Goal: Task Accomplishment & Management: Manage account settings

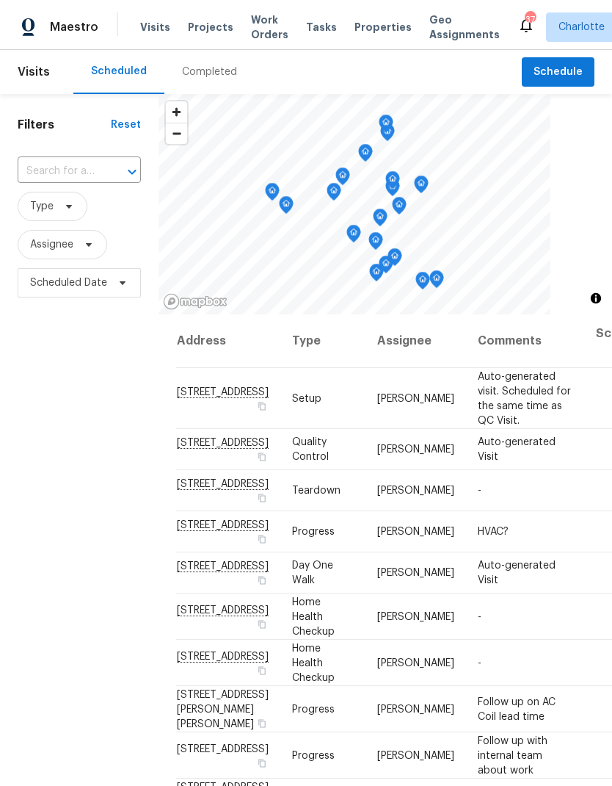
scroll to position [0, 23]
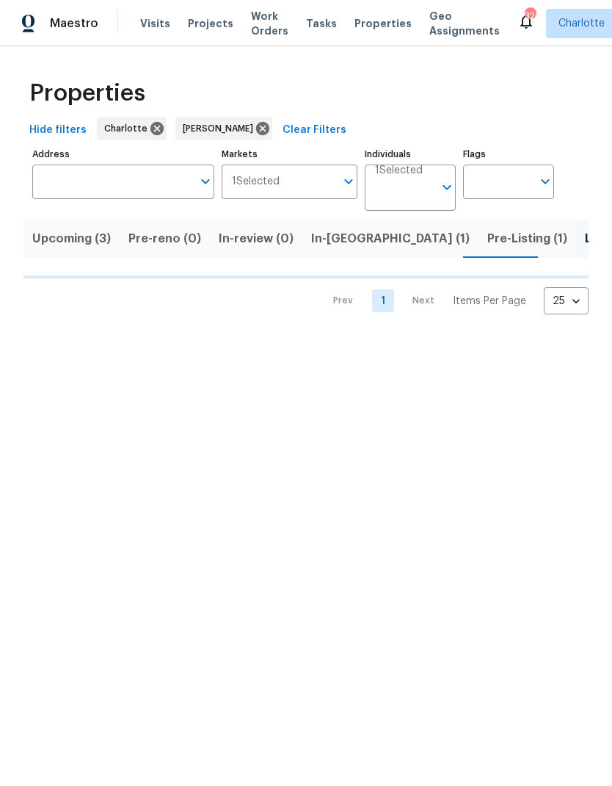
scroll to position [0, 22]
click at [484, 338] on html "Maestro Visits Projects Work Orders Tasks Properties Geo Assignments 32 [PERSON…" at bounding box center [306, 169] width 612 height 338
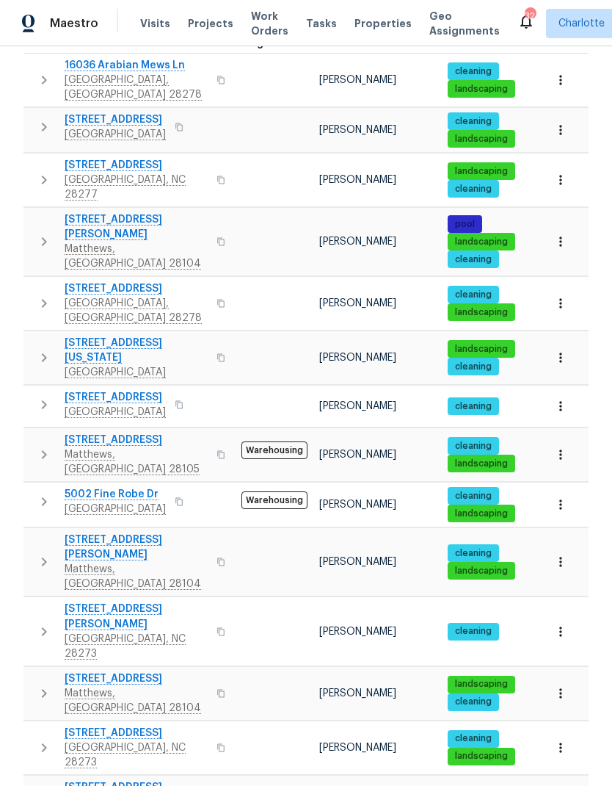
scroll to position [263, 0]
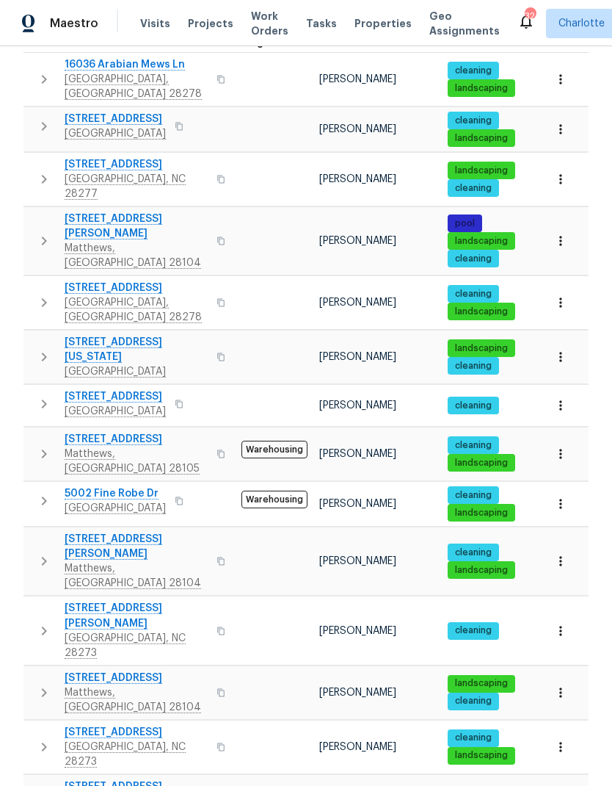
click at [51, 232] on icon "button" at bounding box center [44, 241] width 18 height 18
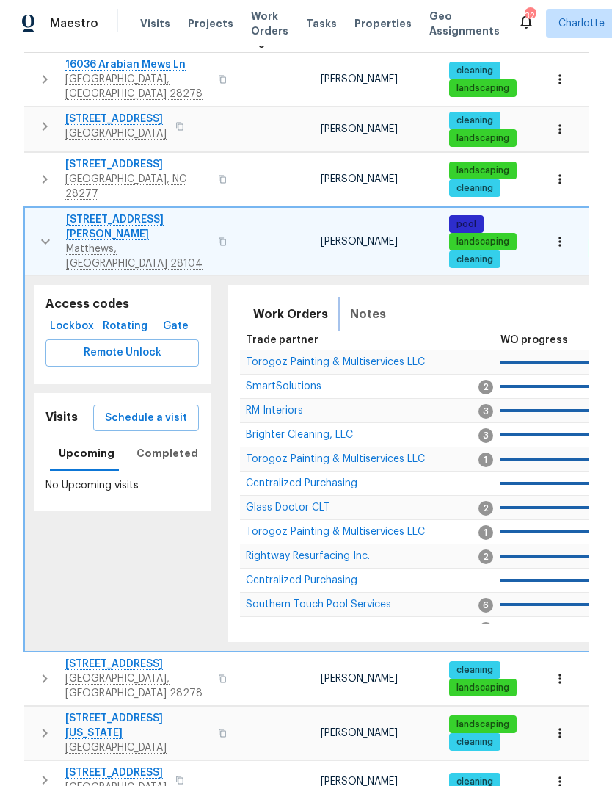
click at [373, 304] on span "Notes" at bounding box center [368, 314] width 36 height 21
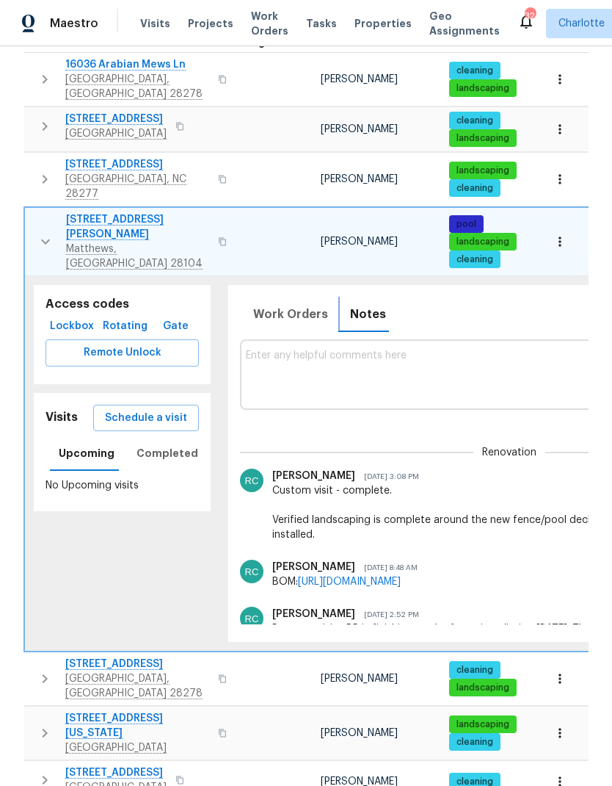
scroll to position [0, -1]
click at [35, 222] on button "button" at bounding box center [45, 241] width 29 height 59
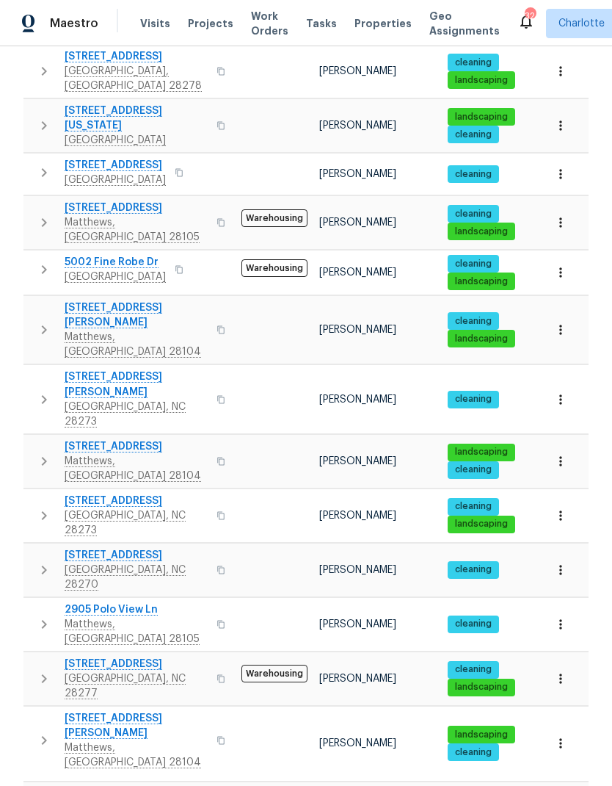
scroll to position [493, 0]
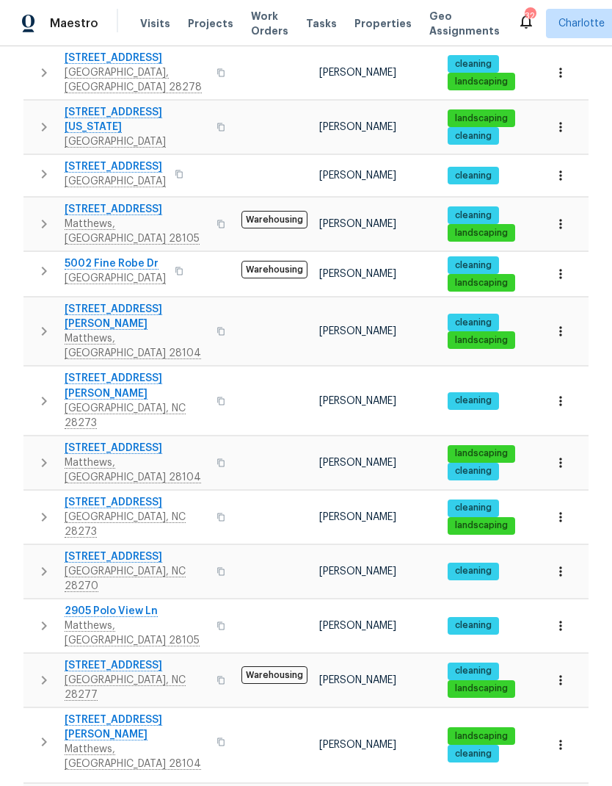
click at [43, 508] on icon "button" at bounding box center [44, 517] width 18 height 18
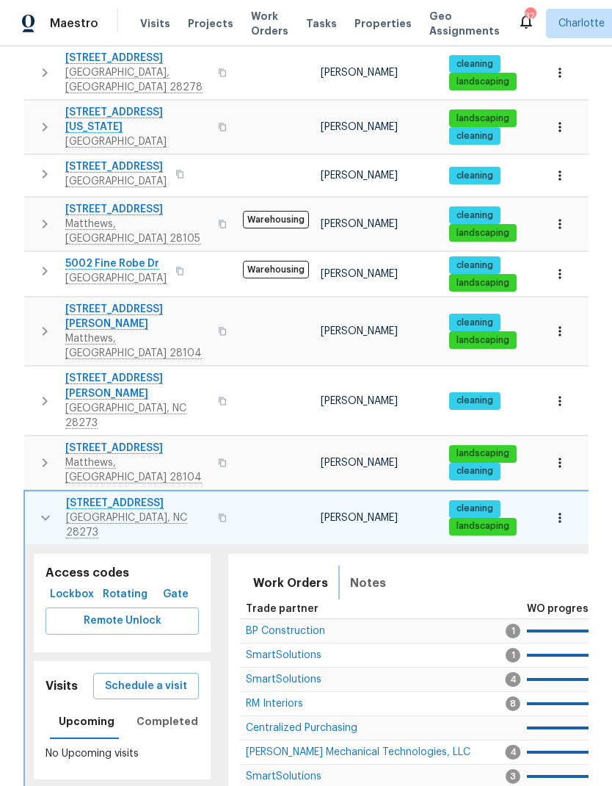
click at [370, 573] on span "Notes" at bounding box center [368, 583] width 36 height 21
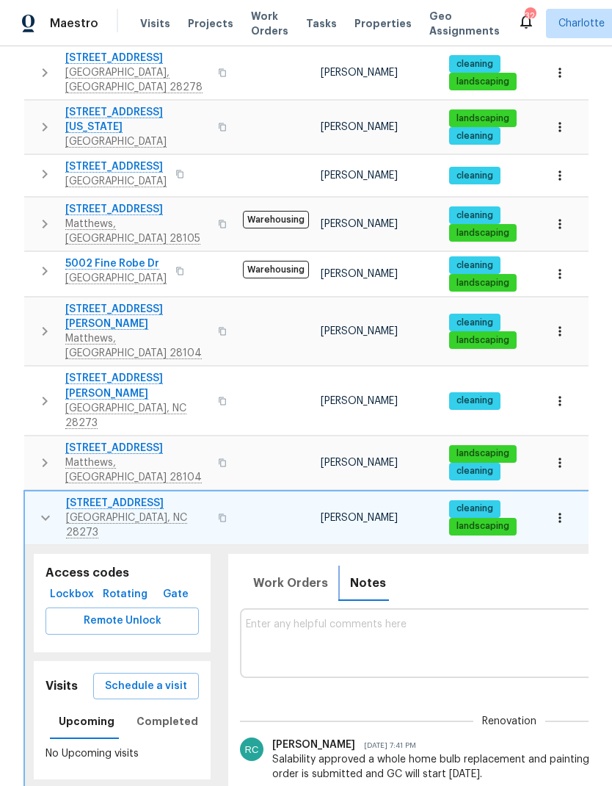
scroll to position [0, 0]
click at [43, 509] on icon "button" at bounding box center [46, 518] width 18 height 18
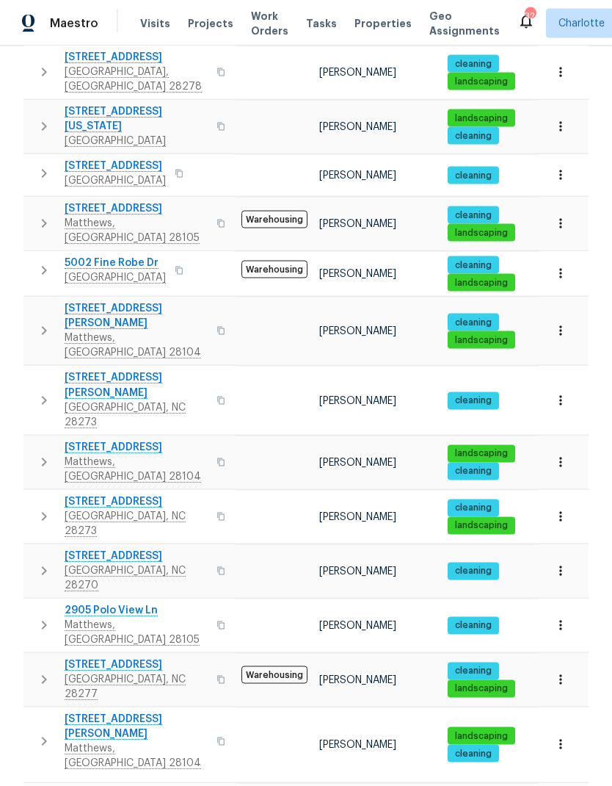
scroll to position [59, 0]
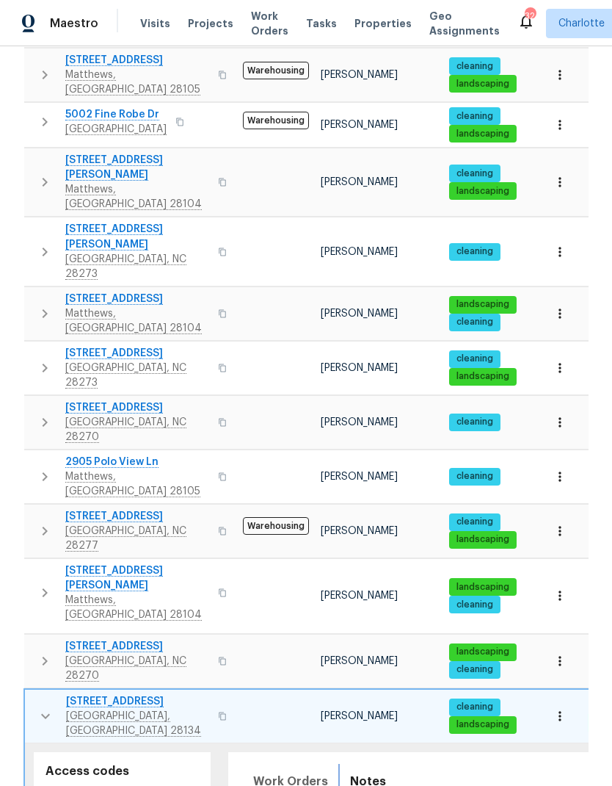
scroll to position [627, 0]
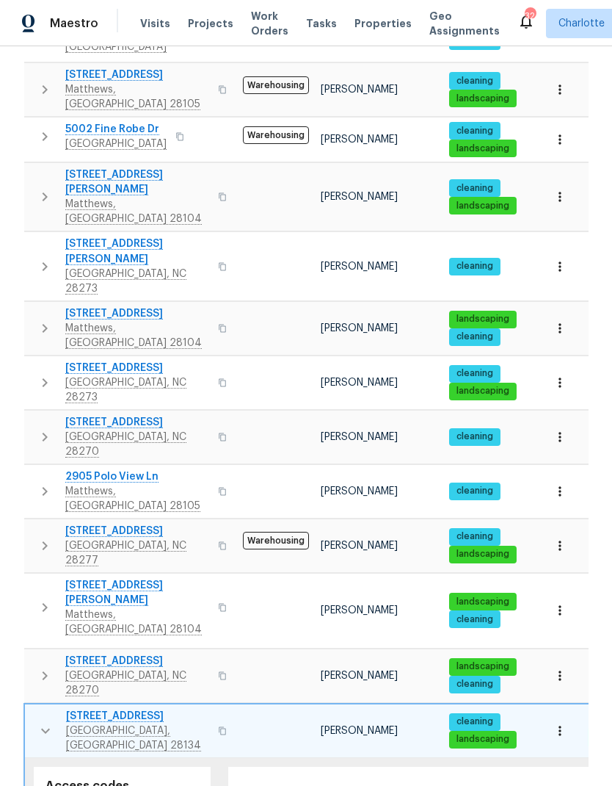
click at [43, 722] on icon "button" at bounding box center [46, 731] width 18 height 18
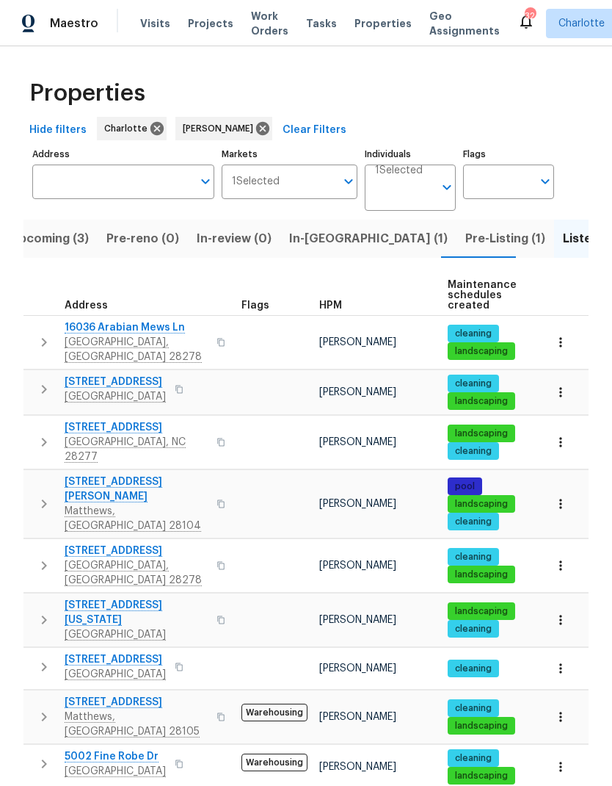
scroll to position [0, 0]
